Goal: Navigation & Orientation: Find specific page/section

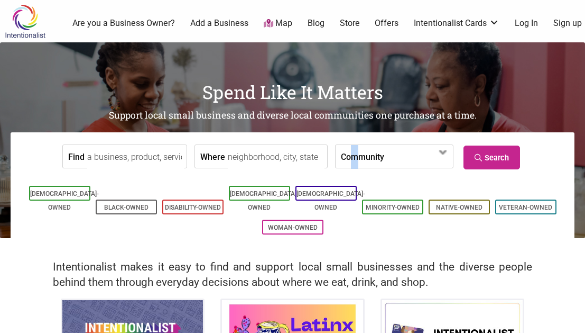
click at [344, 155] on label "Community" at bounding box center [362, 156] width 43 height 23
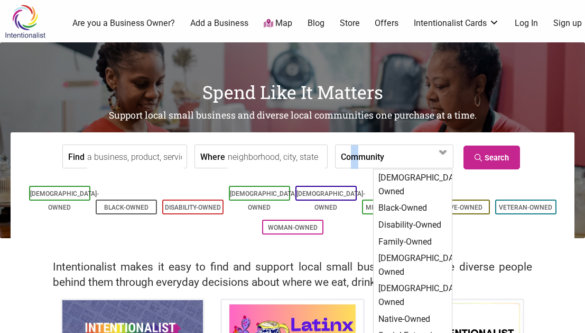
click at [344, 155] on label "Community" at bounding box center [362, 156] width 43 height 23
click at [146, 159] on input "Find" at bounding box center [135, 157] width 97 height 24
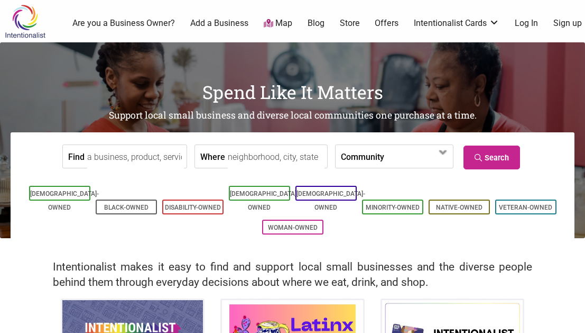
click at [284, 19] on link "Map" at bounding box center [278, 23] width 29 height 12
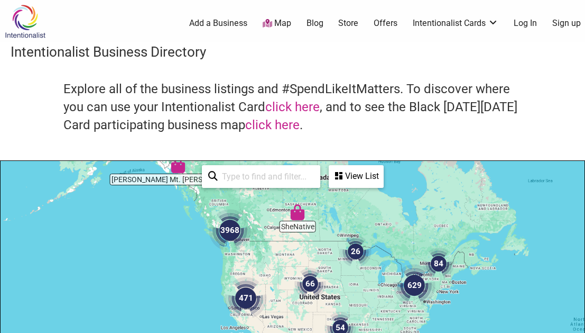
drag, startPoint x: 368, startPoint y: 242, endPoint x: 343, endPoint y: 172, distance: 73.4
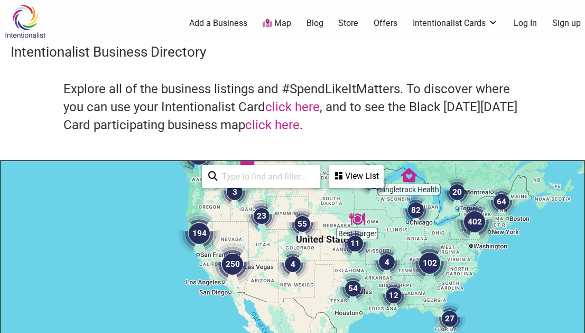
drag, startPoint x: 302, startPoint y: 263, endPoint x: 302, endPoint y: 230, distance: 33.3
click at [302, 230] on img "55" at bounding box center [302, 224] width 40 height 40
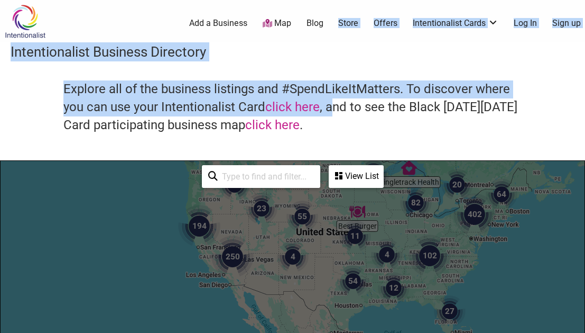
drag, startPoint x: 335, startPoint y: 99, endPoint x: 327, endPoint y: 25, distance: 74.5
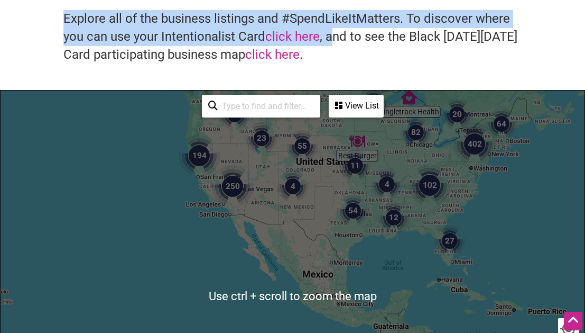
scroll to position [53, 0]
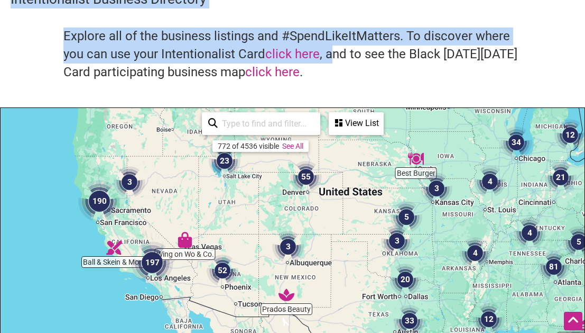
click at [326, 216] on div "To navigate, press the arrow keys." at bounding box center [293, 313] width 584 height 411
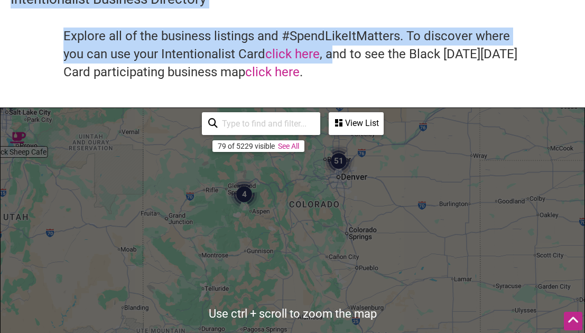
scroll to position [0, 0]
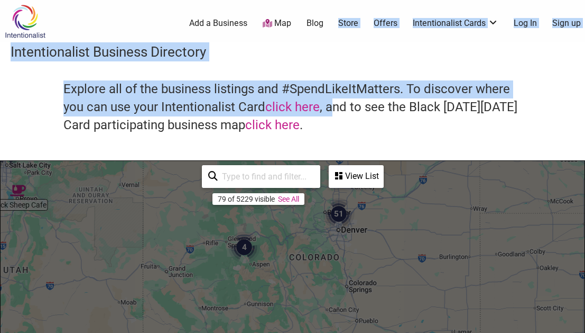
click at [335, 207] on img "51" at bounding box center [339, 214] width 40 height 40
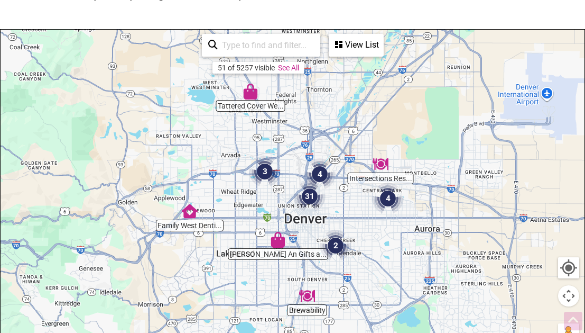
scroll to position [159, 0]
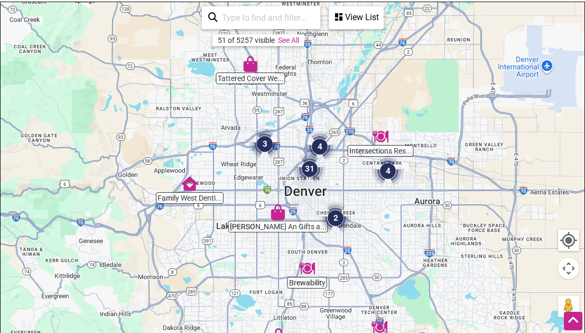
click at [266, 140] on img "3" at bounding box center [265, 144] width 40 height 40
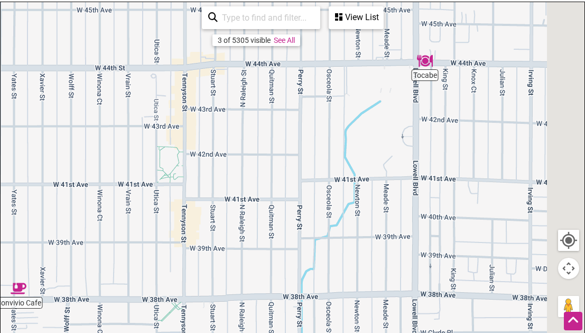
drag, startPoint x: 370, startPoint y: 159, endPoint x: 354, endPoint y: 161, distance: 15.9
click at [354, 161] on div "To navigate, press the arrow keys." at bounding box center [293, 207] width 584 height 411
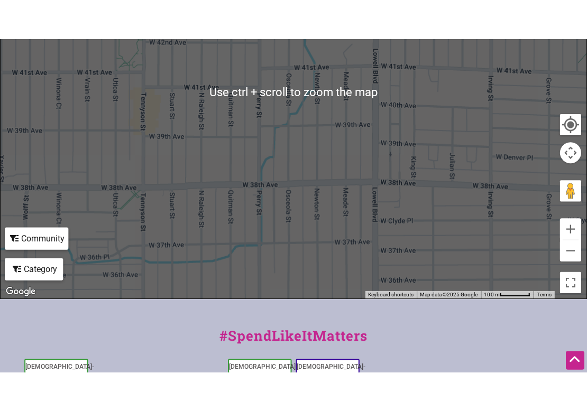
scroll to position [370, 0]
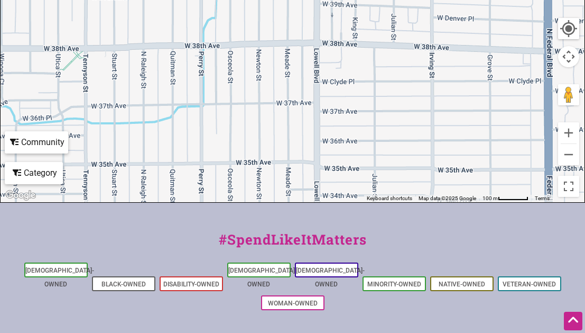
drag, startPoint x: 356, startPoint y: 179, endPoint x: 246, endPoint y: 50, distance: 170.0
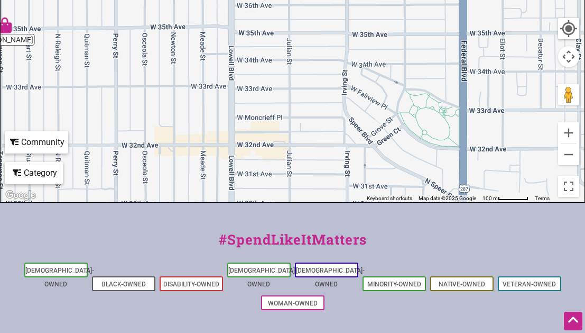
drag, startPoint x: 280, startPoint y: 62, endPoint x: 272, endPoint y: 44, distance: 19.0
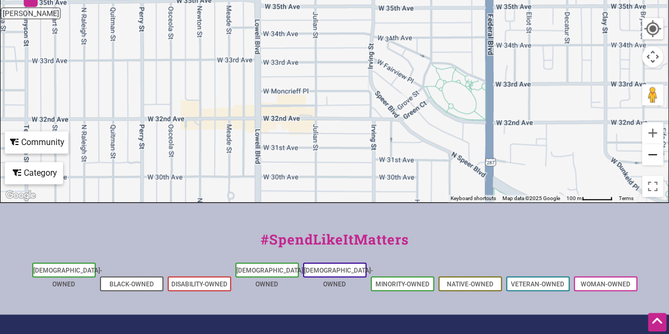
click at [593, 160] on button "Zoom out" at bounding box center [652, 154] width 21 height 21
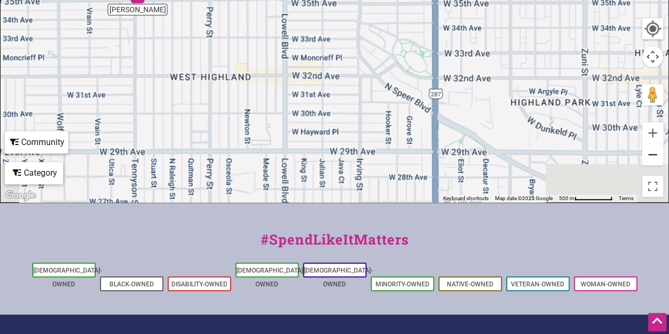
click at [593, 160] on button "Zoom out" at bounding box center [652, 154] width 21 height 21
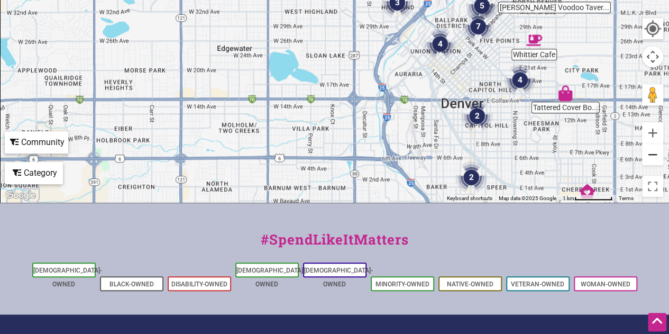
click at [593, 160] on button "Zoom out" at bounding box center [652, 154] width 21 height 21
